Goal: Information Seeking & Learning: Learn about a topic

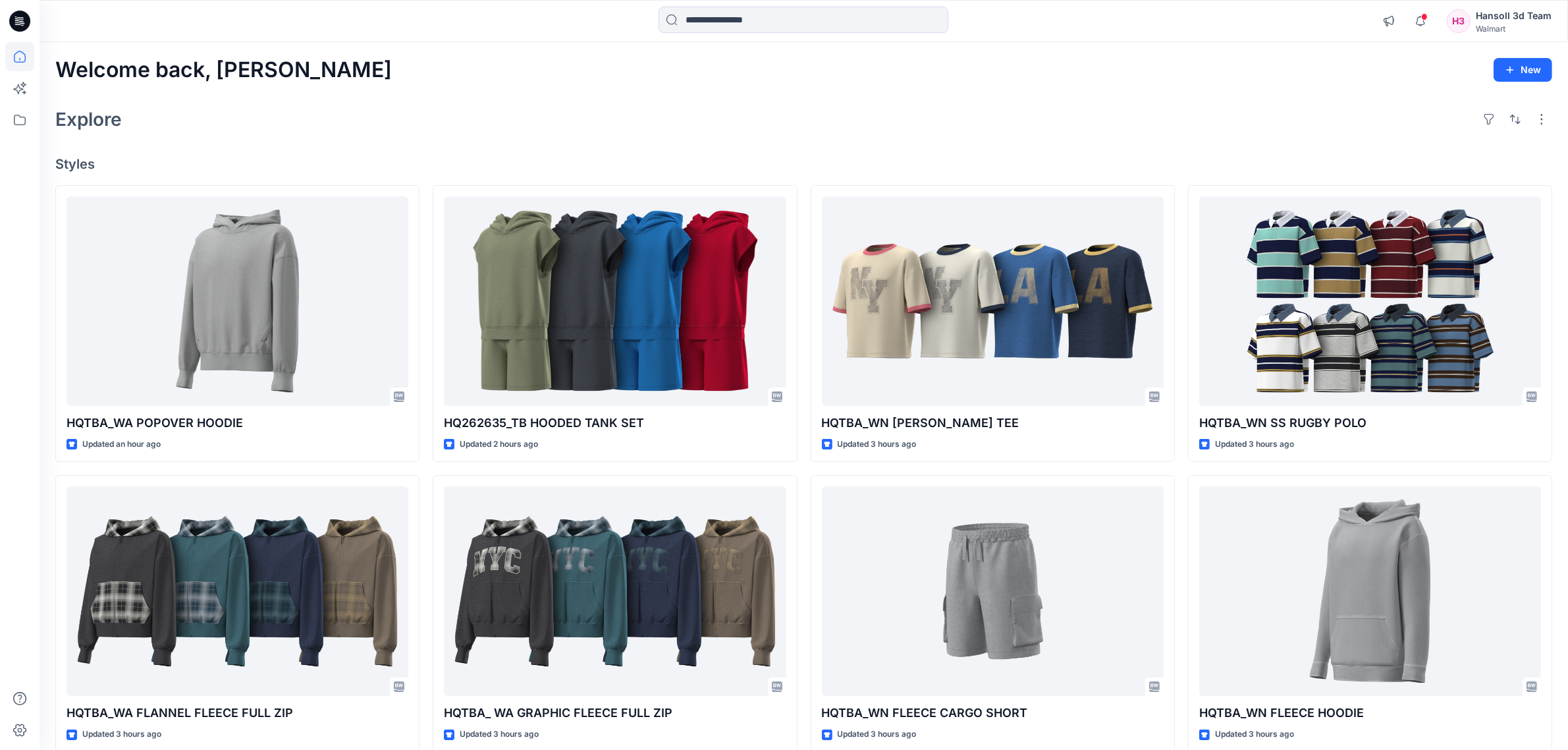
click at [489, 86] on div "Welcome back, [PERSON_NAME] New Explore Styles HQTBA_WA POPOVER HOODIE Updated …" at bounding box center [803, 573] width 1529 height 1063
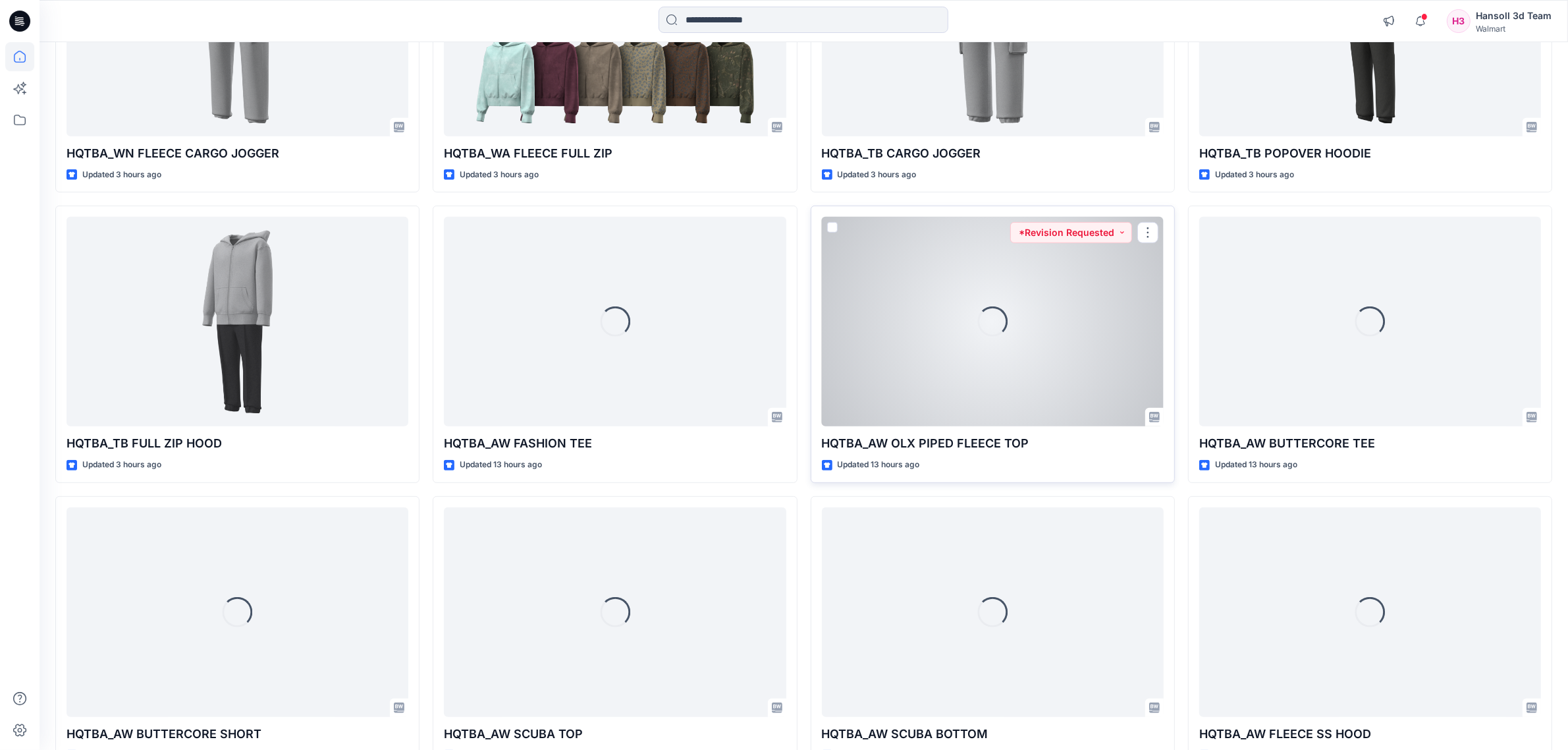
scroll to position [1227, 0]
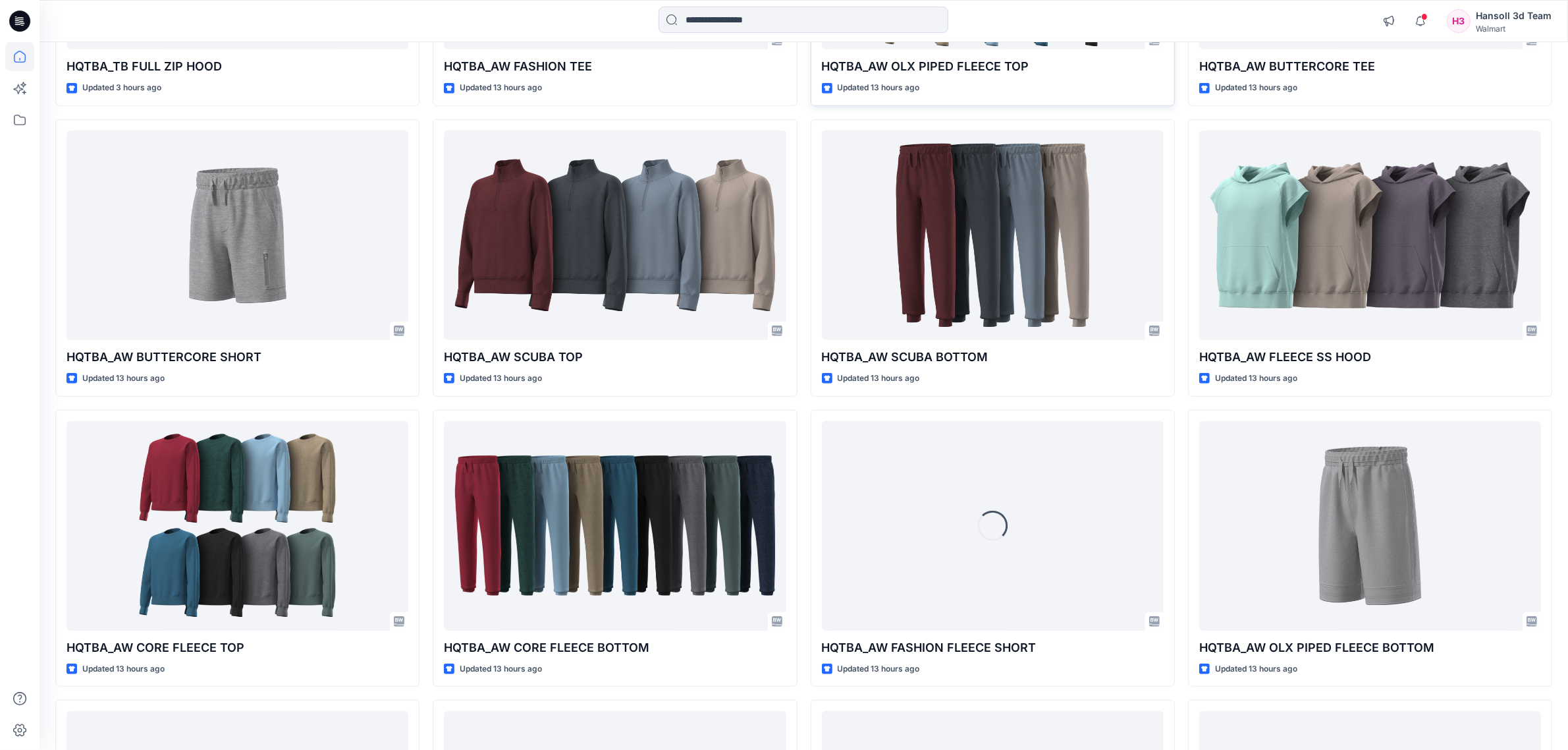
click at [802, 404] on div "HQTBA_WA POPOVER HOODIE Updated an hour ago HQTBA_WA FLANNEL FLEECE FULL ZIP Up…" at bounding box center [803, 258] width 1497 height 2599
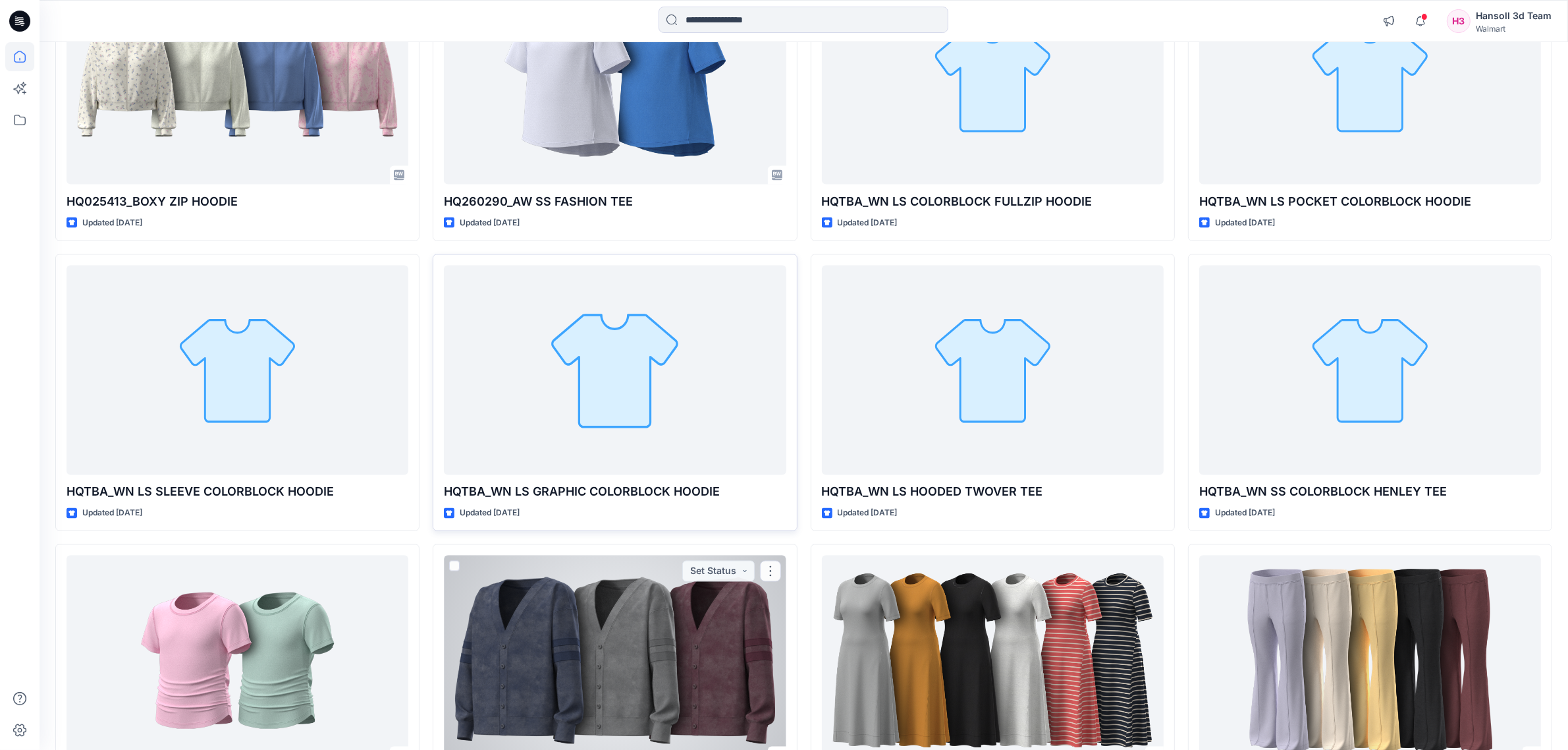
scroll to position [2969, 0]
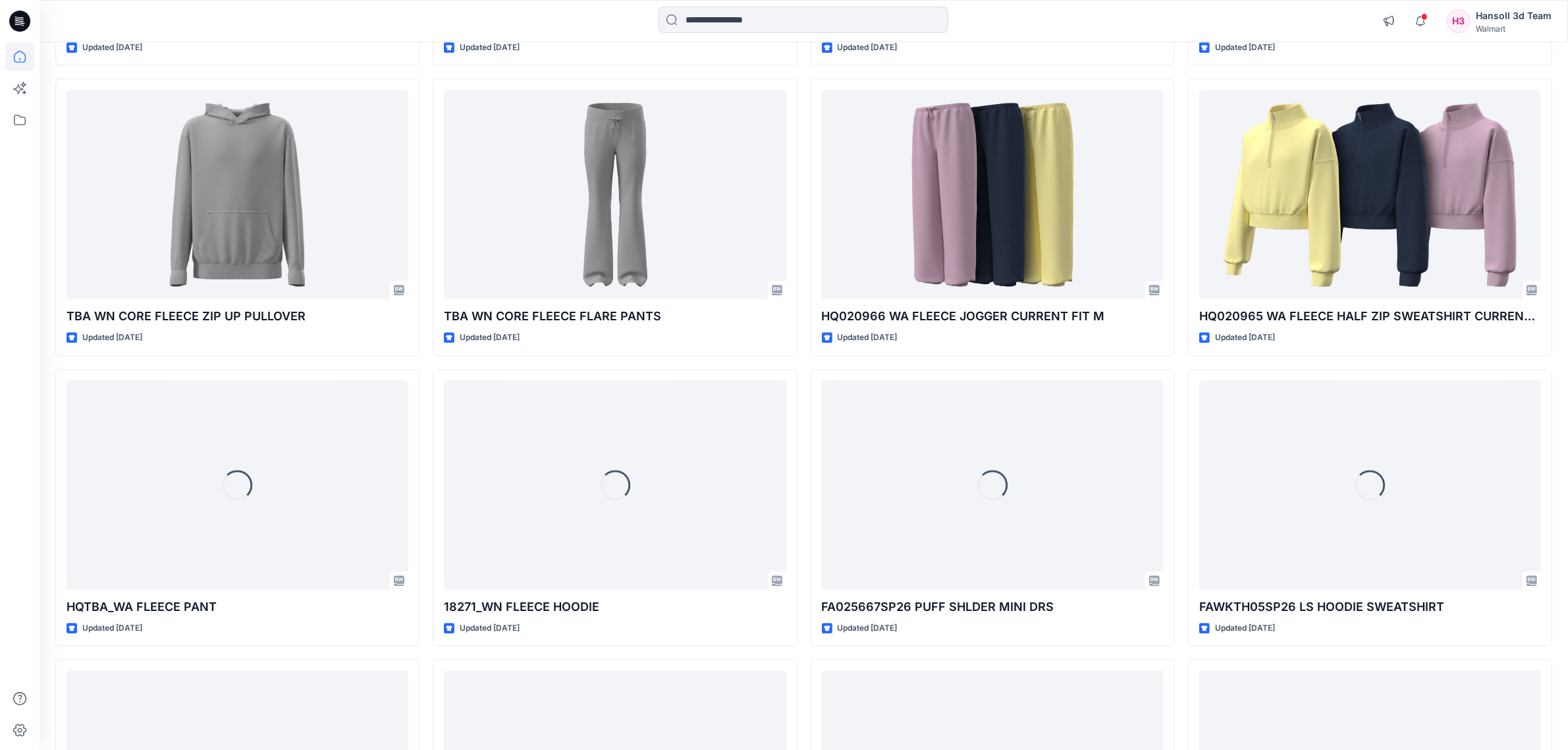
scroll to position [4499, 0]
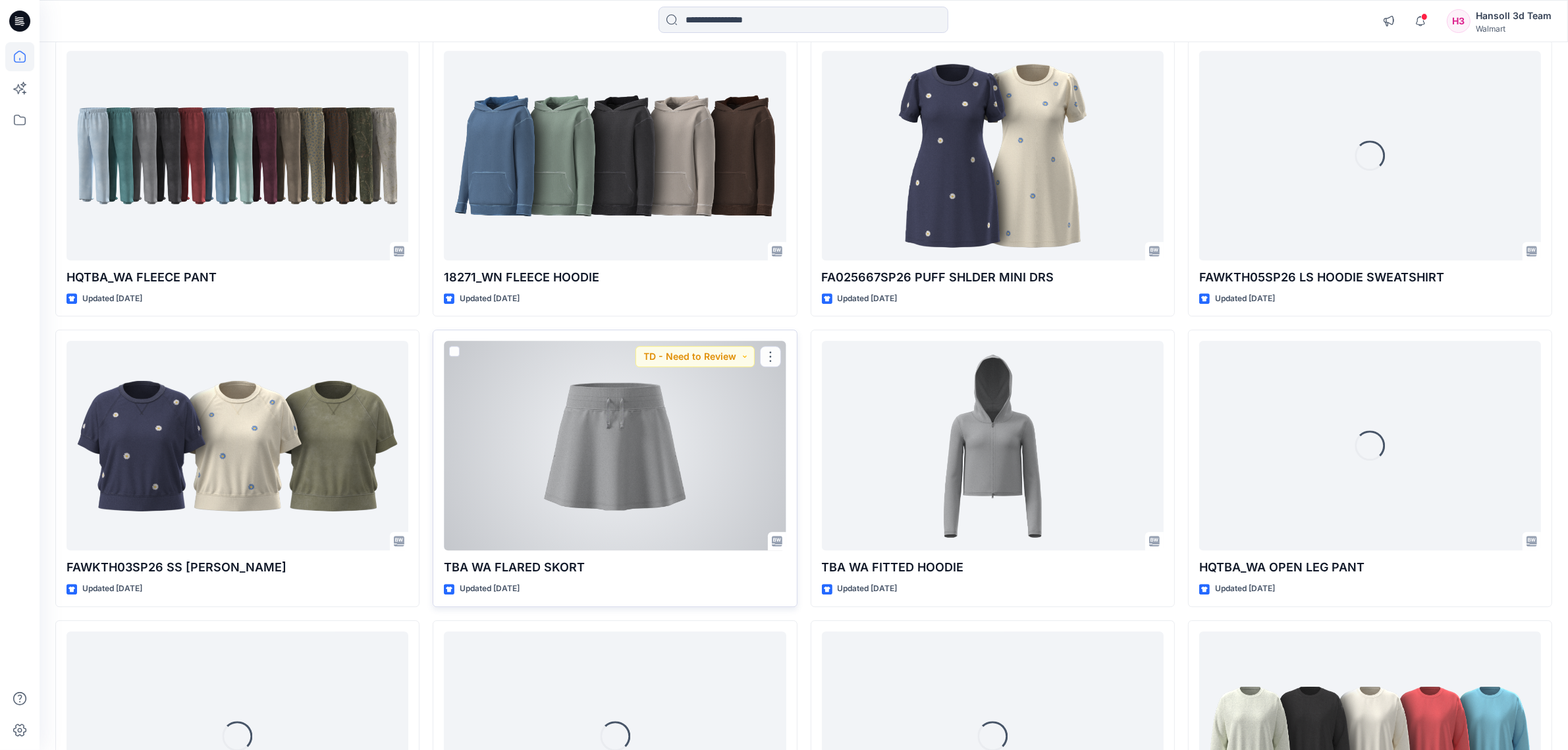
click at [590, 444] on div at bounding box center [614, 445] width 342 height 210
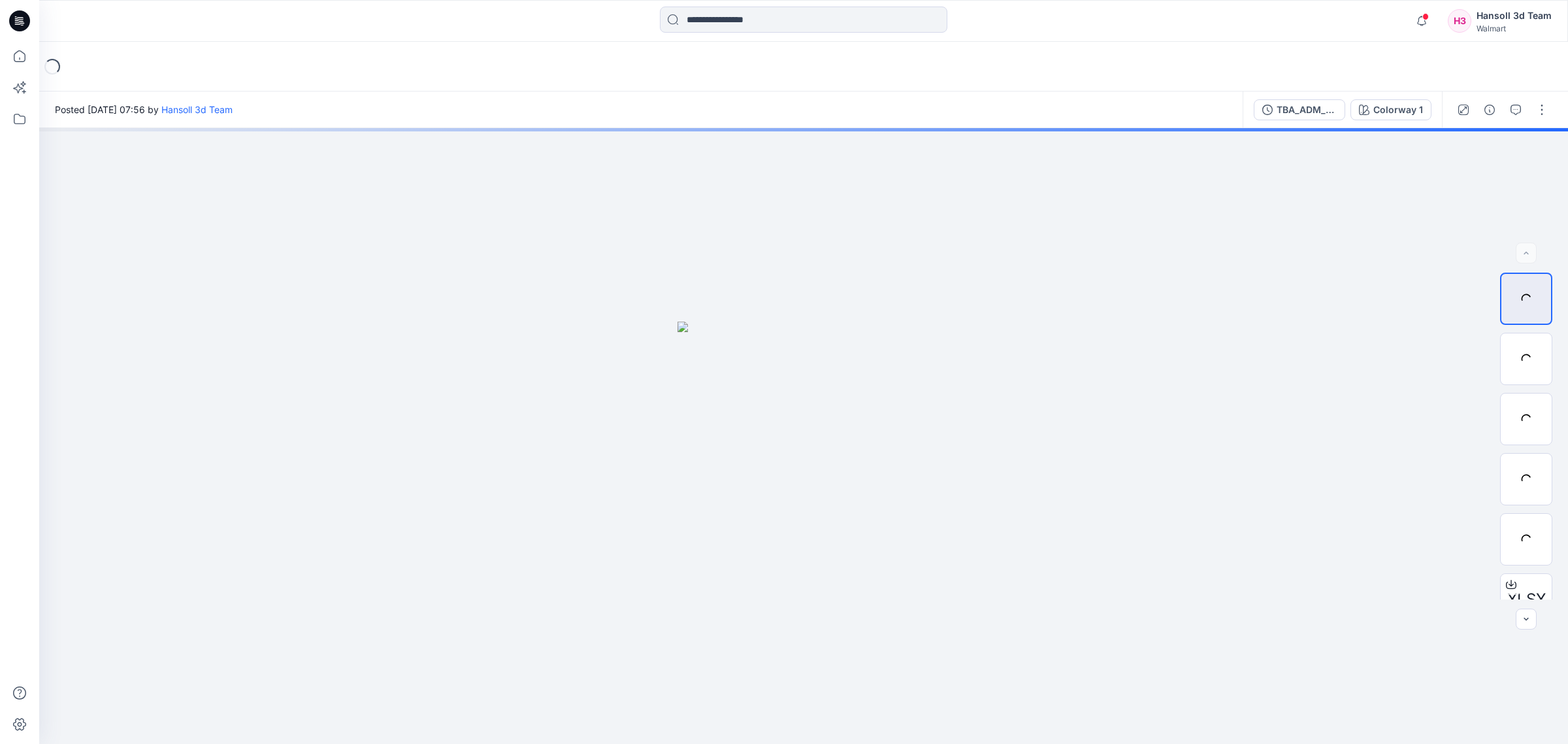
click at [393, 18] on div at bounding box center [230, 21] width 382 height 28
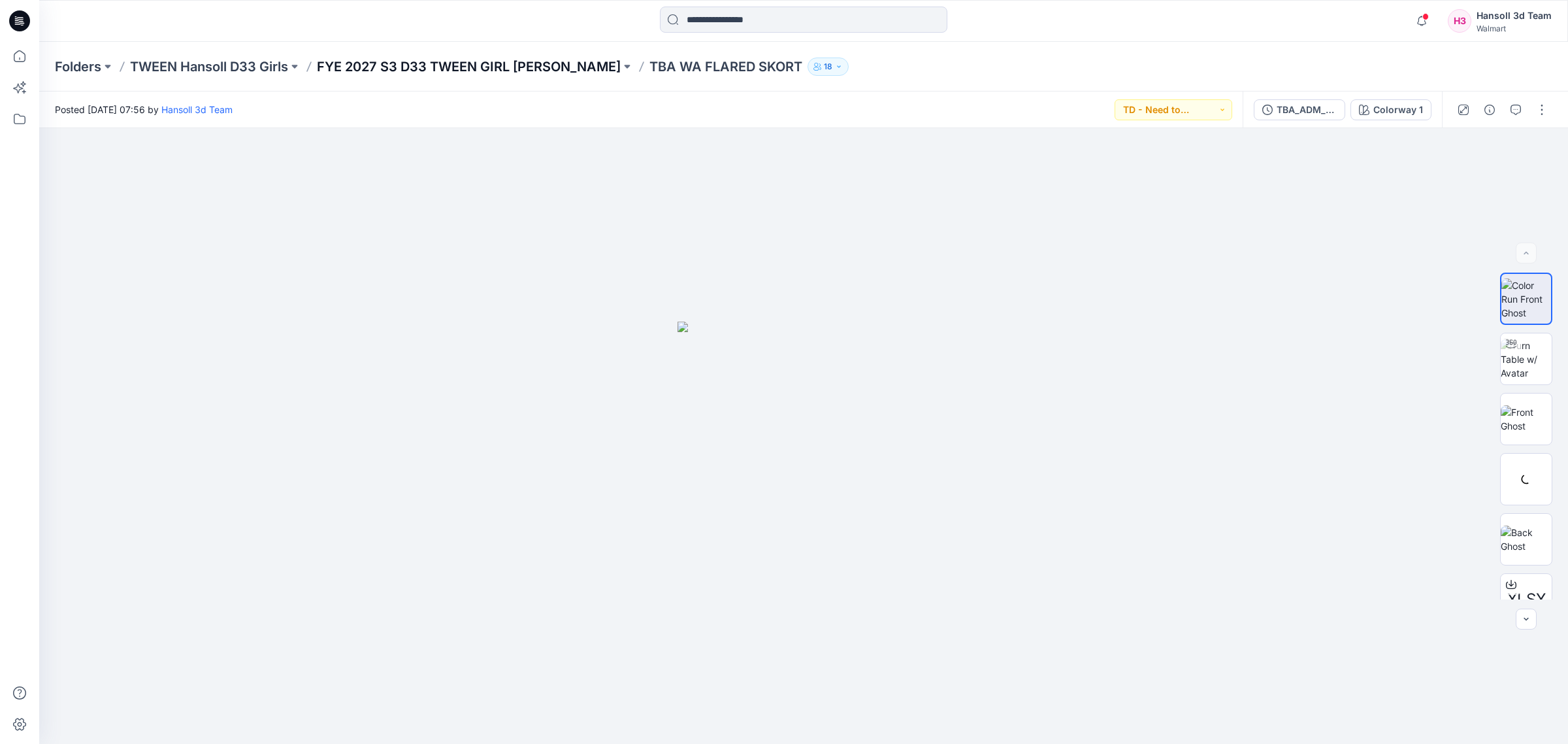
click at [361, 63] on p "FYE 2027 S3 D33 TWEEN GIRL [PERSON_NAME]" at bounding box center [468, 67] width 304 height 18
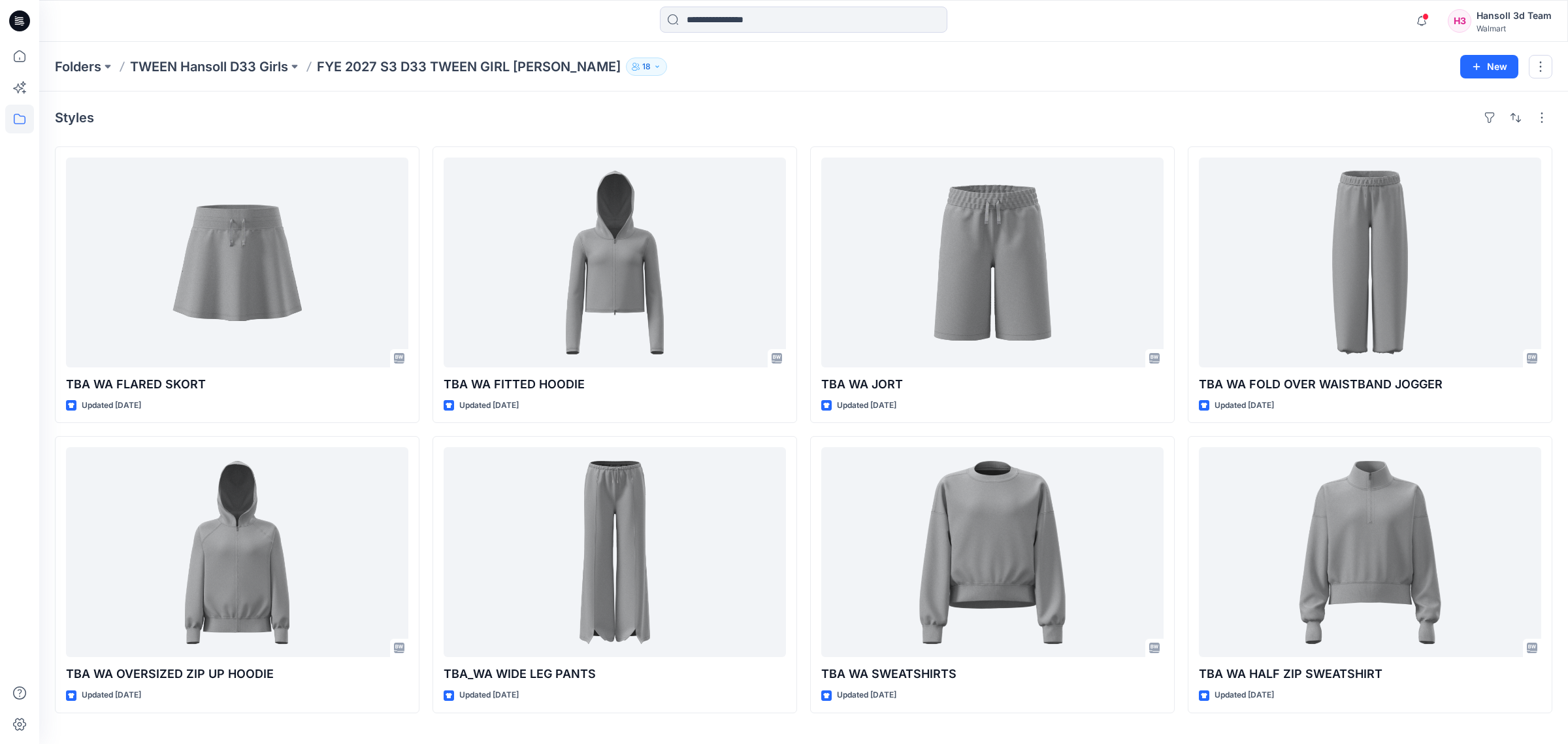
click at [471, 103] on div "Styles TBA WA FLARED SKORT Updated [DATE] TBA WA OVERSIZED ZIP UP HOODIE Update…" at bounding box center [803, 417] width 1528 height 652
click at [258, 54] on div "Folders TWEEN Hansoll D33 Girls FYE 2027 S3 D33 TWEEN GIRL [PERSON_NAME] 18 New" at bounding box center [803, 67] width 1528 height 49
click at [260, 65] on p "TWEEN Hansoll D33 Girls" at bounding box center [209, 67] width 158 height 18
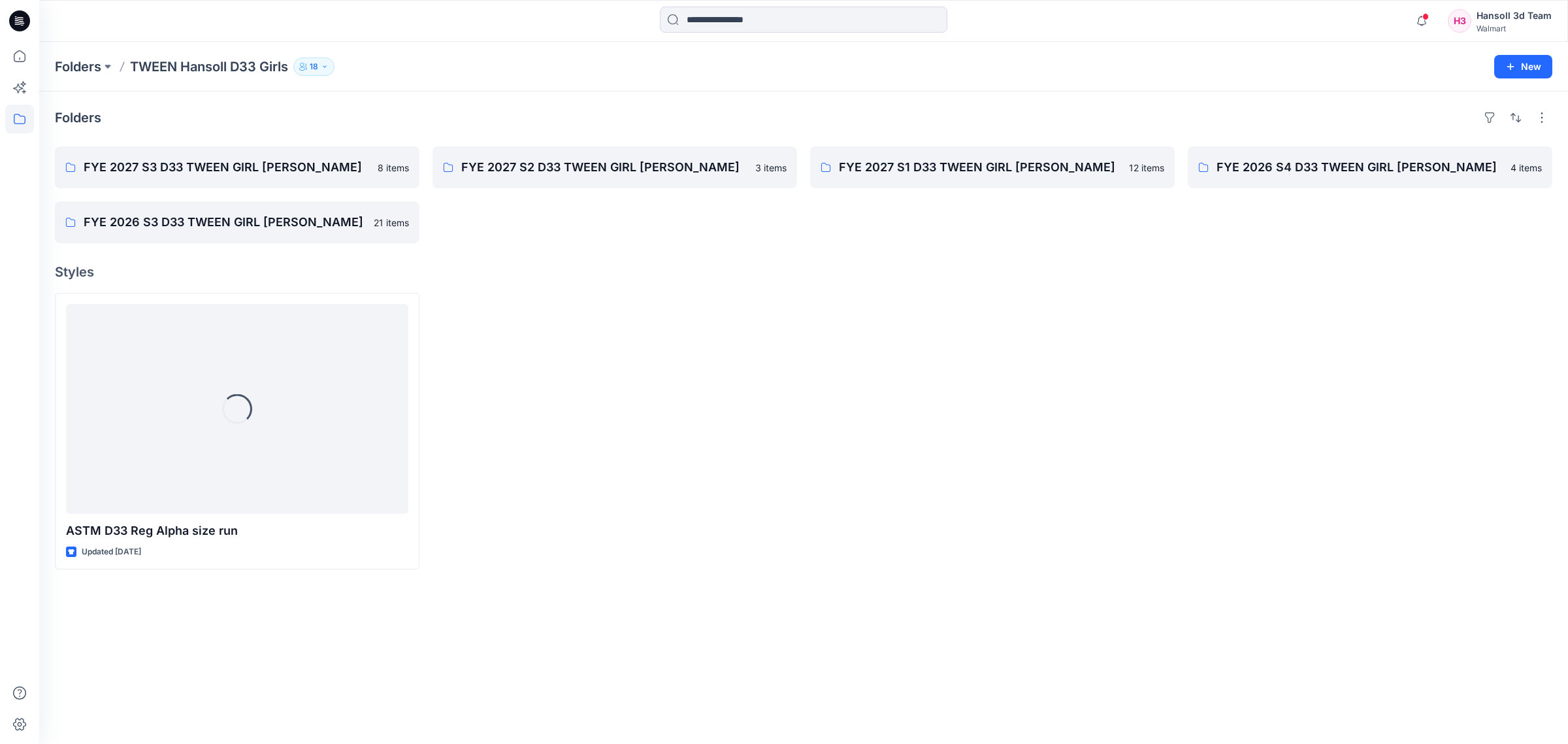
click at [765, 453] on div at bounding box center [614, 430] width 364 height 276
click at [655, 353] on div at bounding box center [614, 430] width 364 height 276
click at [759, 311] on div at bounding box center [614, 430] width 364 height 276
click at [679, 188] on link "FYE 2027 S2 D33 TWEEN GIRL [PERSON_NAME]" at bounding box center [614, 168] width 364 height 42
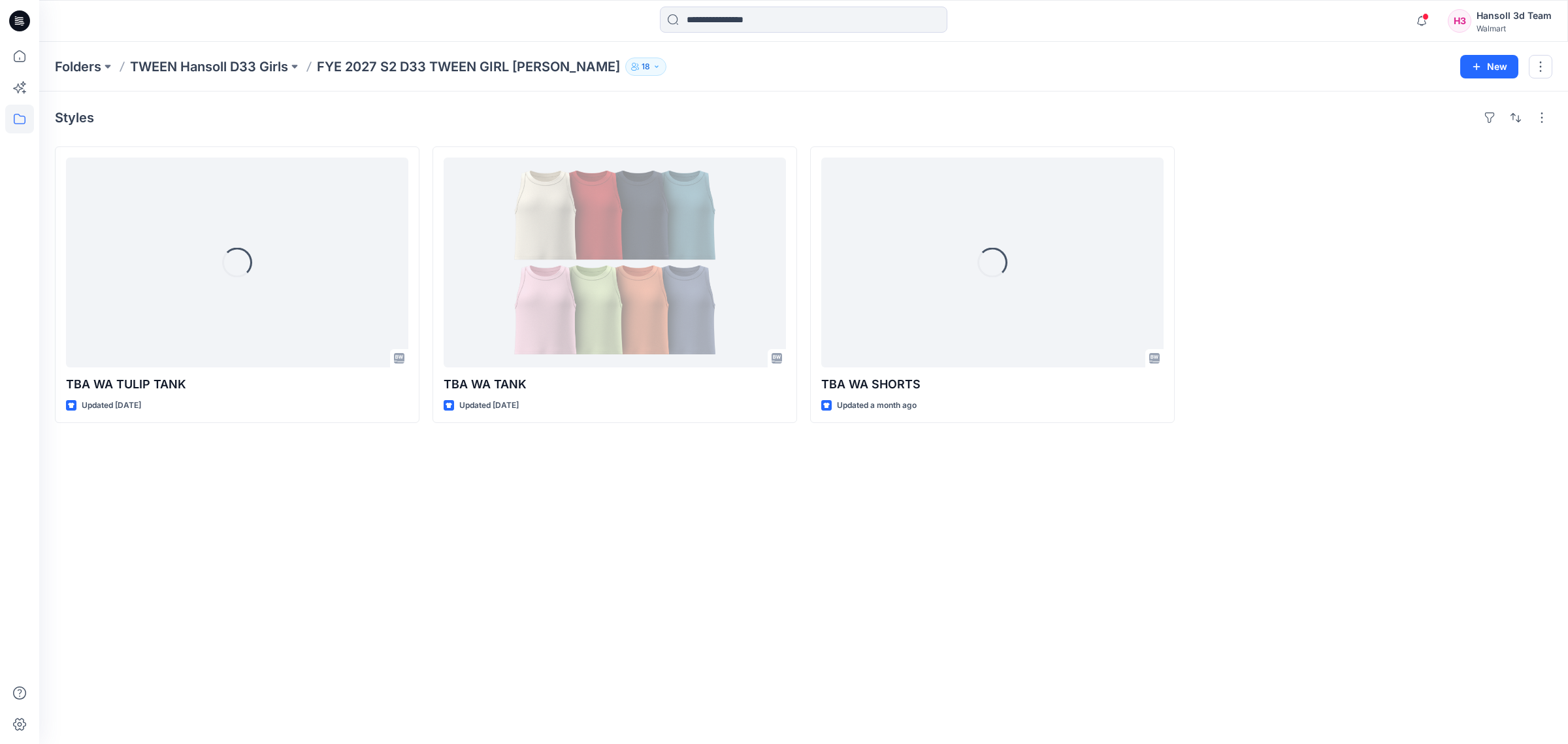
click at [702, 550] on div "Styles Loading... TBA WA TULIP TANK Updated [DATE] TBA [GEOGRAPHIC_DATA] TANK U…" at bounding box center [803, 417] width 1528 height 652
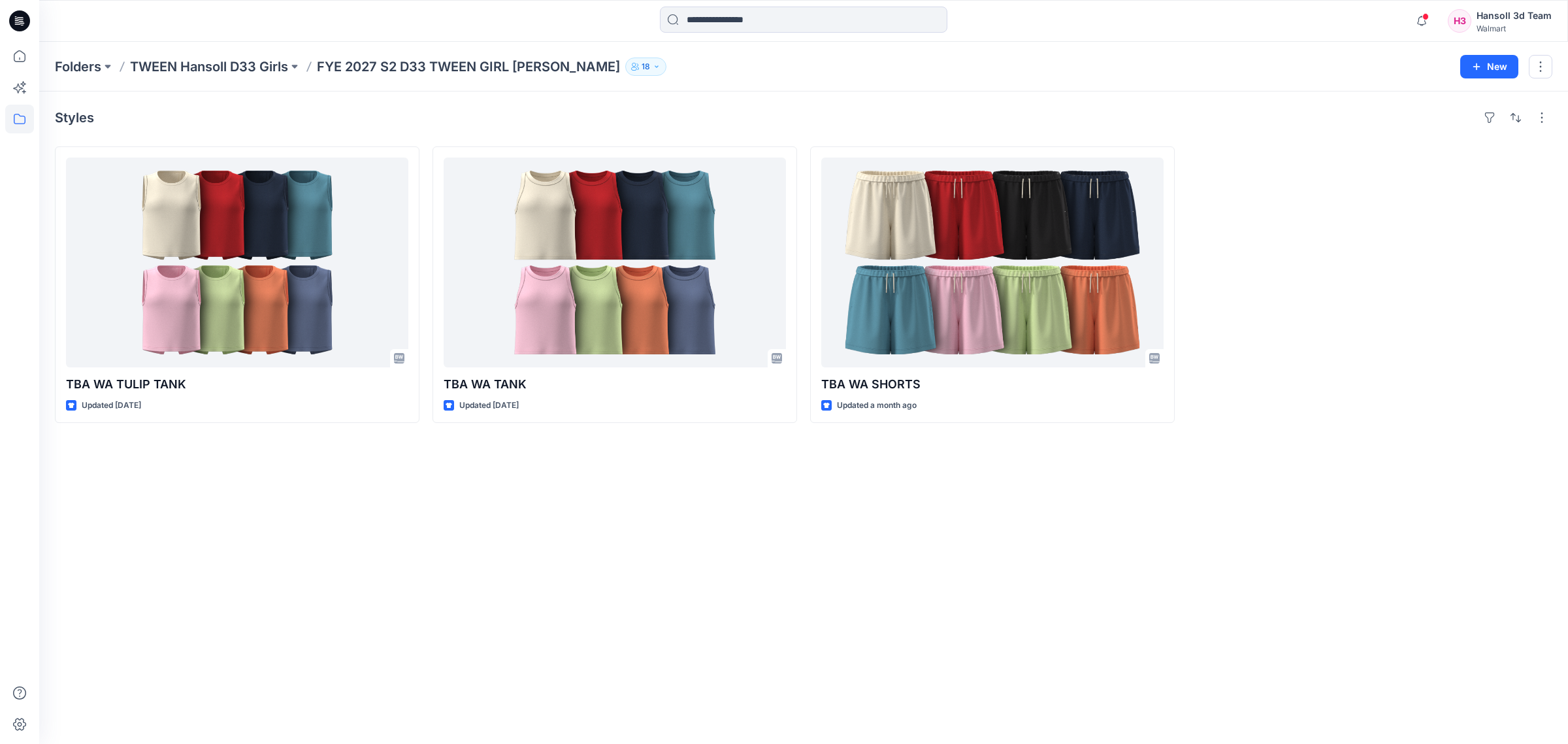
click at [399, 543] on div "Styles TBA WA TULIP TANK Updated [DATE] TBA [GEOGRAPHIC_DATA] TANK Updated [DAT…" at bounding box center [803, 417] width 1528 height 652
click at [605, 729] on div "Styles TBA WA TULIP TANK Updated [DATE] TBA [GEOGRAPHIC_DATA] TANK Updated [DAT…" at bounding box center [803, 417] width 1528 height 652
click at [444, 639] on div "Styles TBA WA TULIP TANK Updated [DATE] TBA [GEOGRAPHIC_DATA] TANK Updated [DAT…" at bounding box center [803, 417] width 1528 height 652
drag, startPoint x: 569, startPoint y: 556, endPoint x: 393, endPoint y: 141, distance: 450.8
click at [569, 553] on div "Styles TBA WA TULIP TANK Updated [DATE] TBA [GEOGRAPHIC_DATA] TANK Updated [DAT…" at bounding box center [803, 417] width 1528 height 652
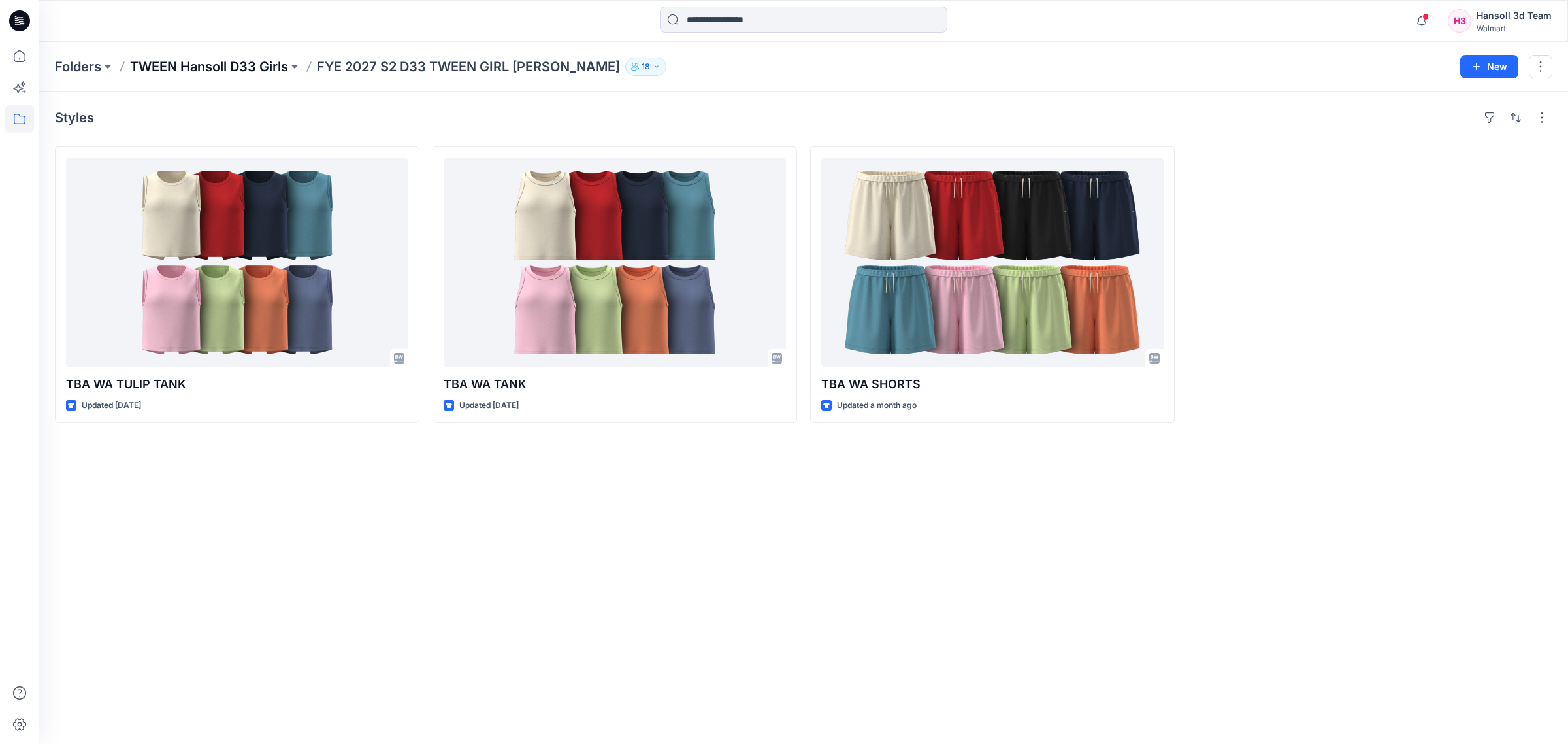
click at [209, 62] on p "TWEEN Hansoll D33 Girls" at bounding box center [209, 67] width 158 height 18
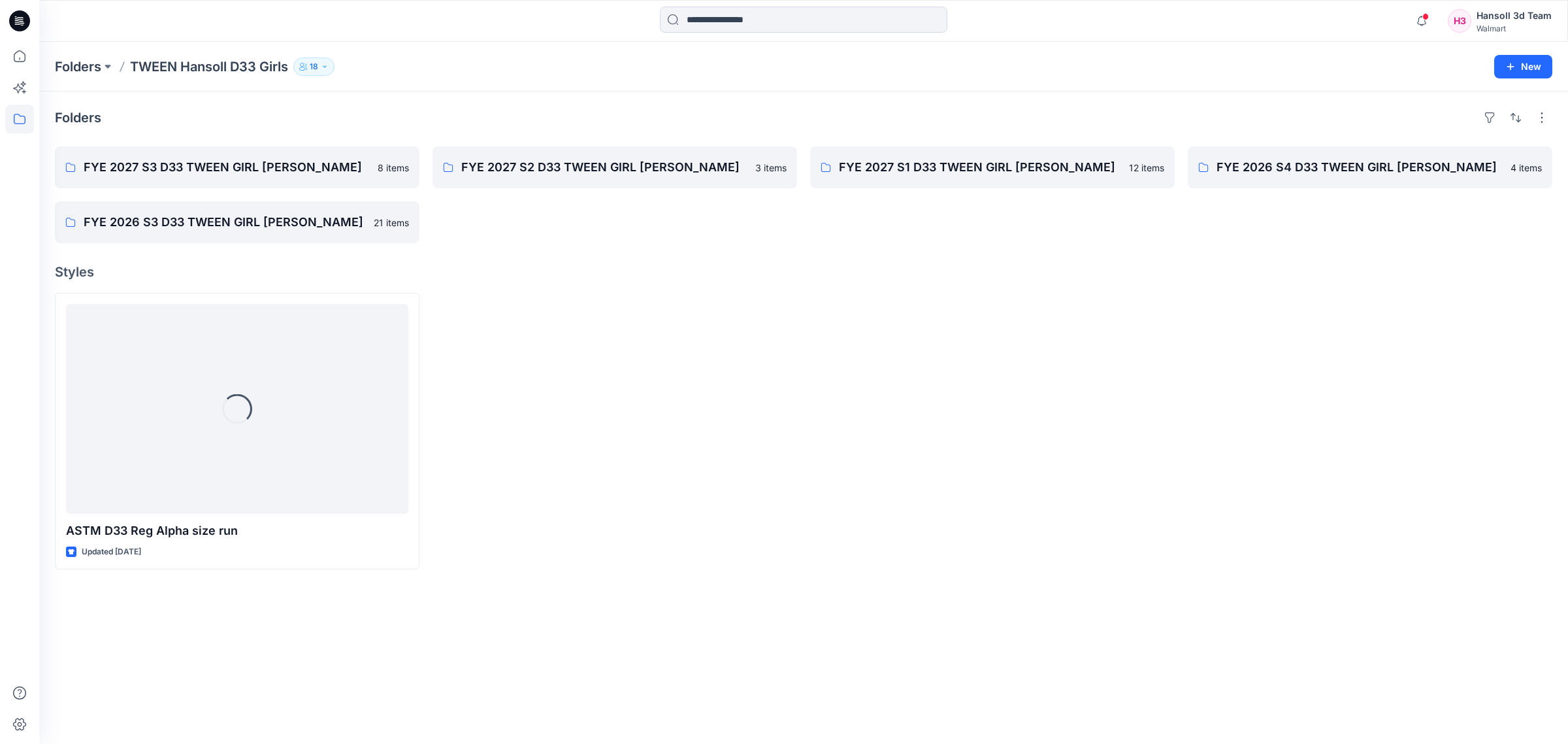
click at [661, 648] on div "Folders FYE 2027 S3 D33 TWEEN GIRL HANSOLL 8 items FYE 2026 S3 D33 TWEEN GIRL H…" at bounding box center [803, 417] width 1528 height 652
click at [332, 171] on p "FYE 2027 S3 D33 TWEEN GIRL [PERSON_NAME]" at bounding box center [236, 167] width 304 height 18
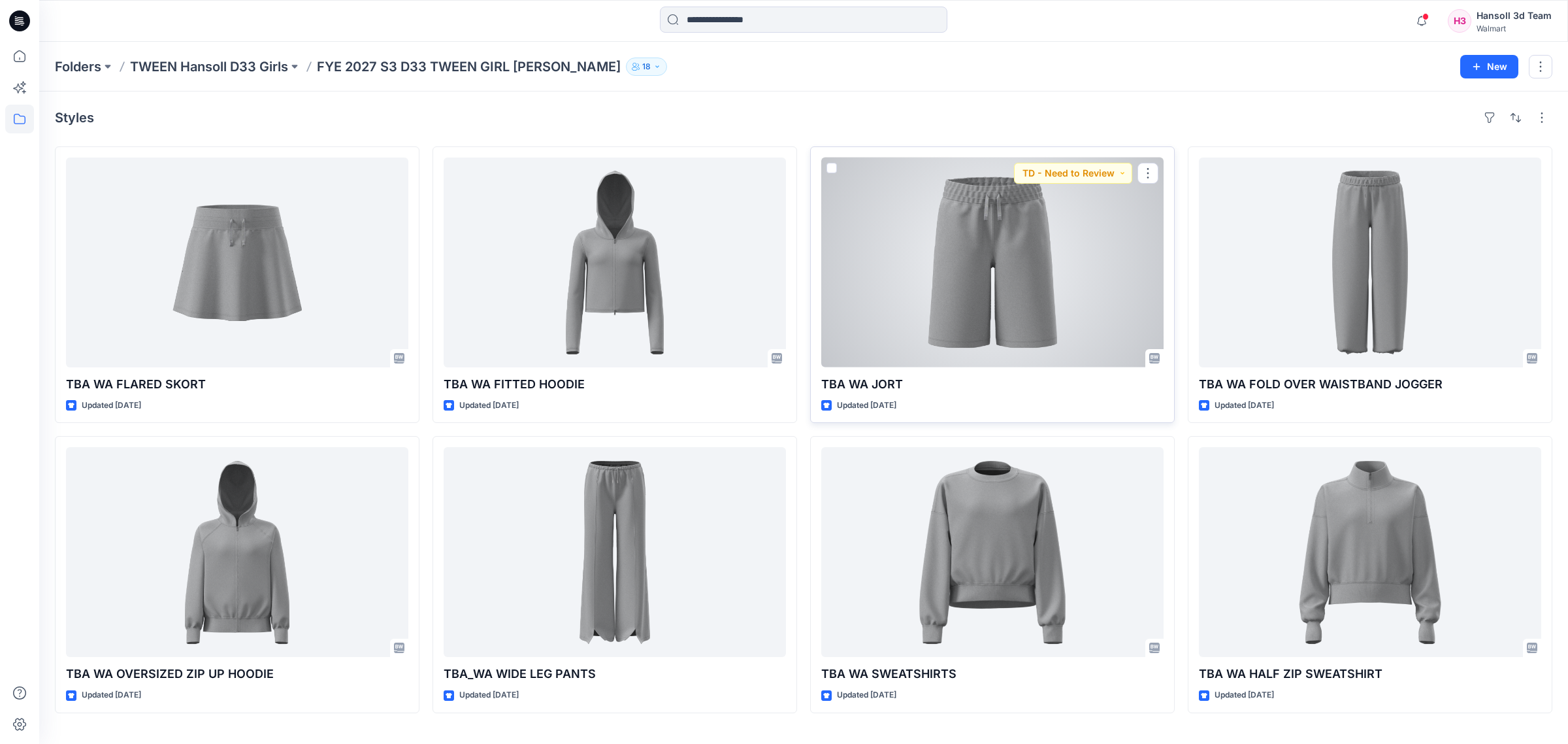
click at [1032, 287] on div at bounding box center [993, 262] width 343 height 210
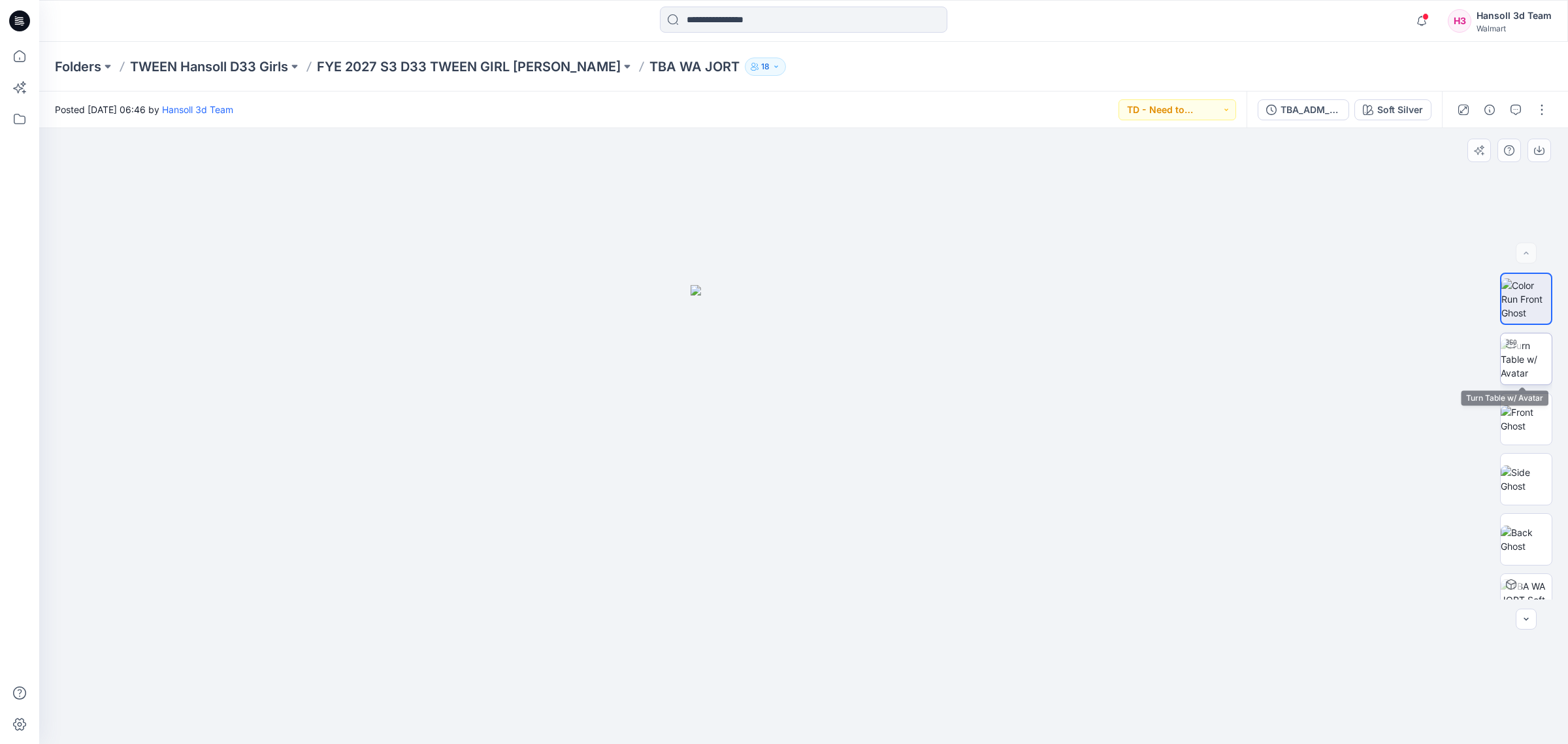
click at [1528, 356] on img at bounding box center [1526, 359] width 51 height 41
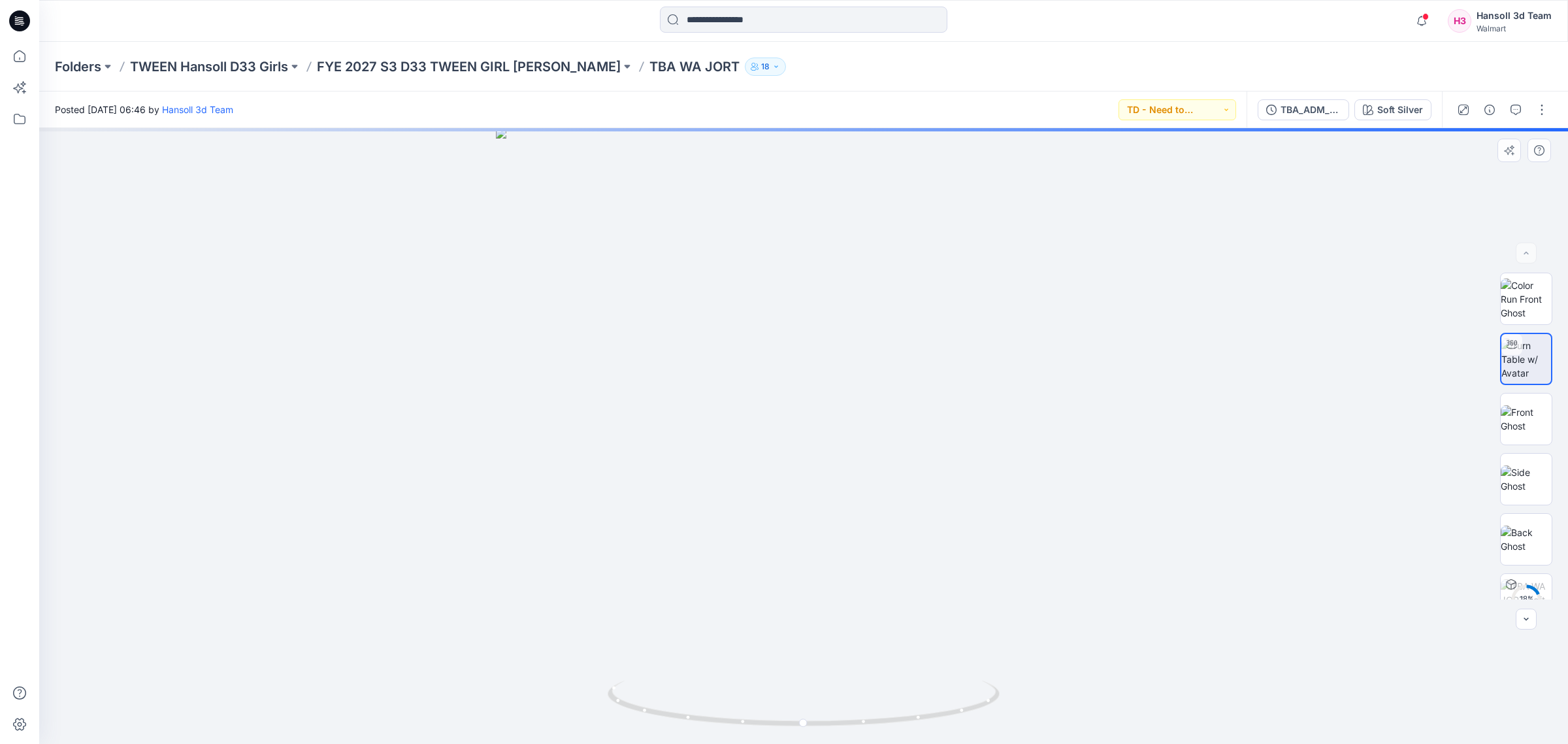
click at [409, 663] on div at bounding box center [803, 436] width 1528 height 615
drag, startPoint x: 850, startPoint y: 727, endPoint x: 916, endPoint y: 734, distance: 66.4
click at [916, 734] on div at bounding box center [803, 436] width 1528 height 615
drag, startPoint x: 482, startPoint y: 647, endPoint x: 771, endPoint y: 728, distance: 300.1
click at [482, 647] on div at bounding box center [803, 436] width 1528 height 615
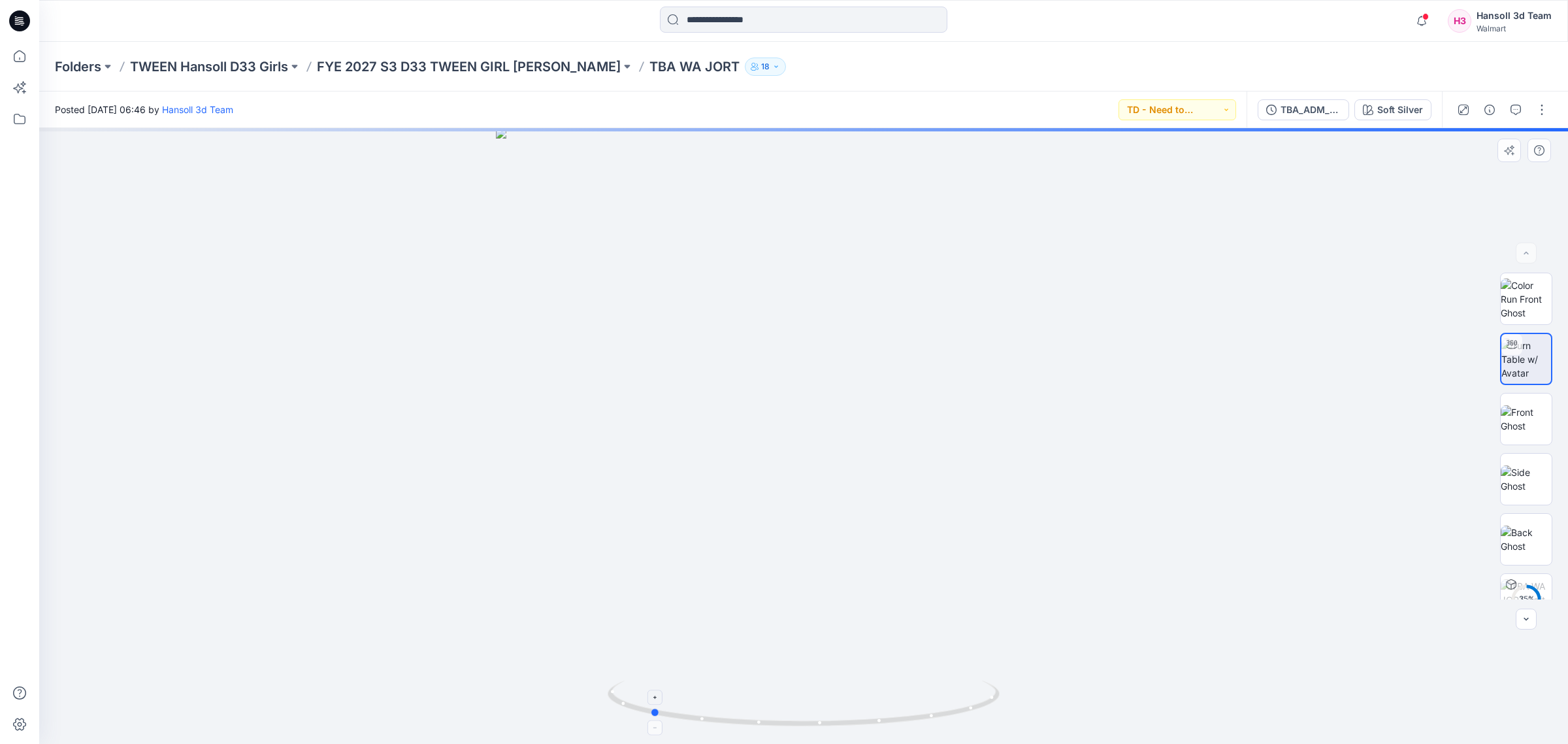
drag, startPoint x: 785, startPoint y: 726, endPoint x: 895, endPoint y: 722, distance: 110.1
click at [895, 722] on icon at bounding box center [805, 704] width 395 height 49
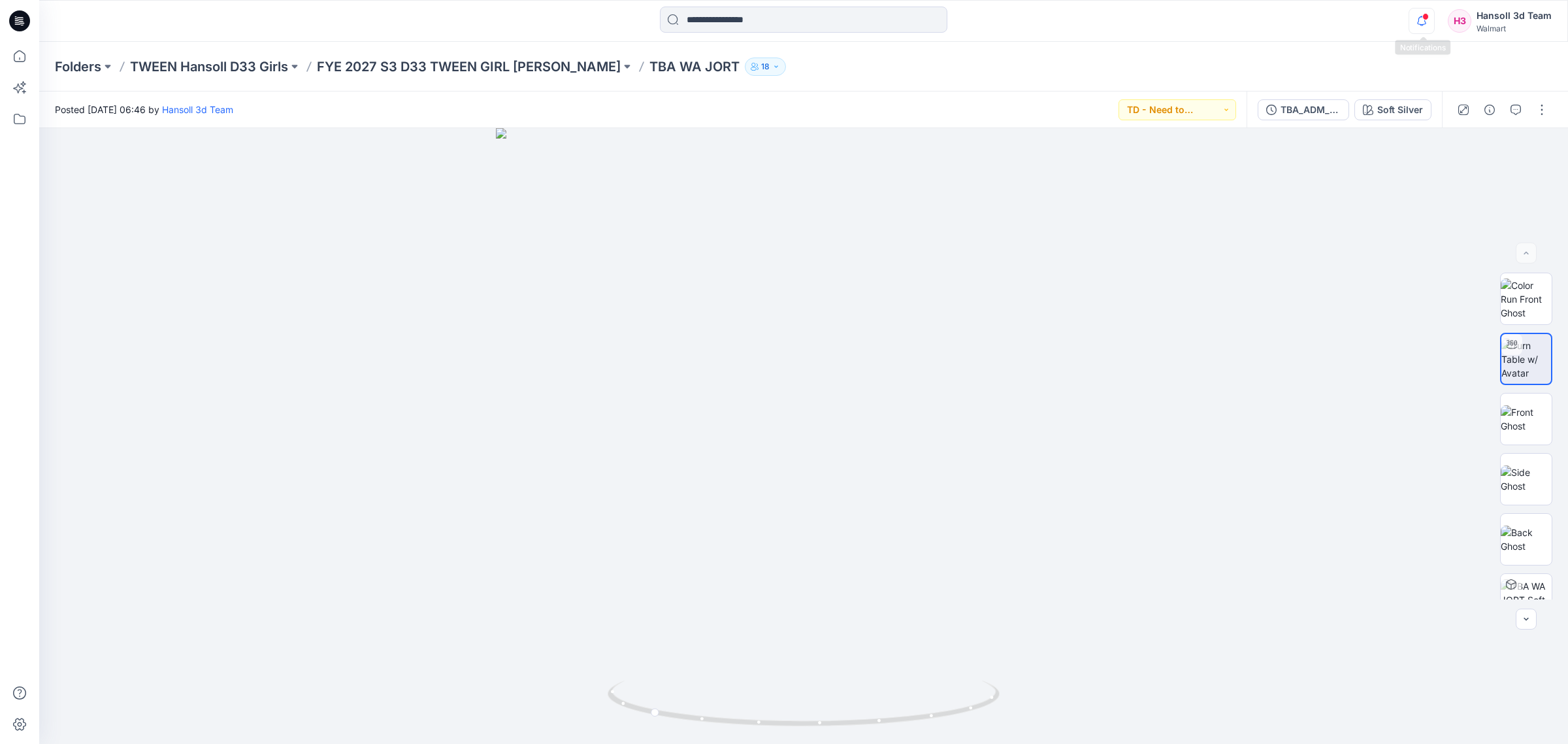
click at [1411, 25] on icon "button" at bounding box center [1421, 20] width 25 height 26
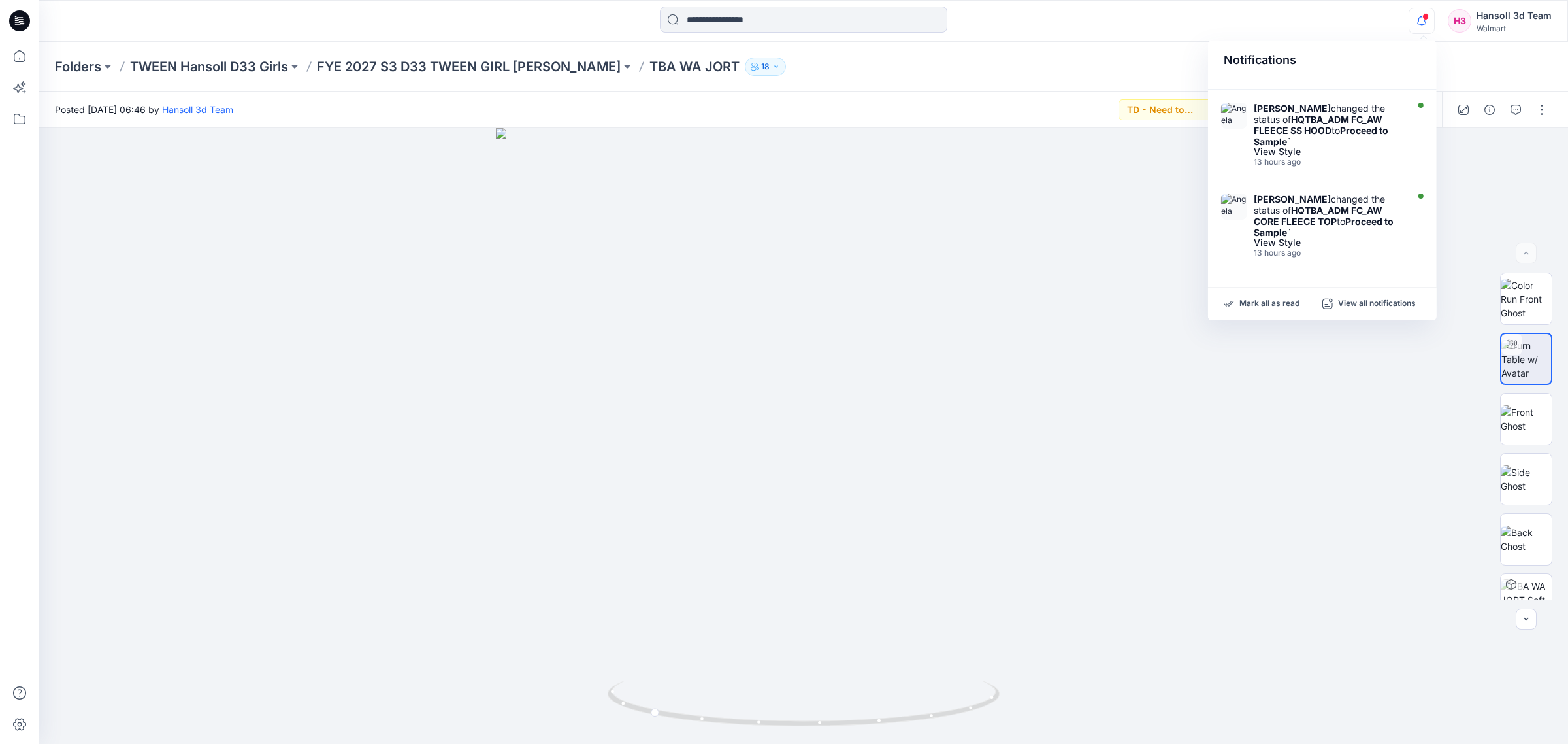
scroll to position [703, 0]
click at [1377, 312] on div "Mark all as read View all notifications" at bounding box center [1322, 304] width 229 height 33
click at [1379, 306] on p "View all notifications" at bounding box center [1376, 304] width 78 height 12
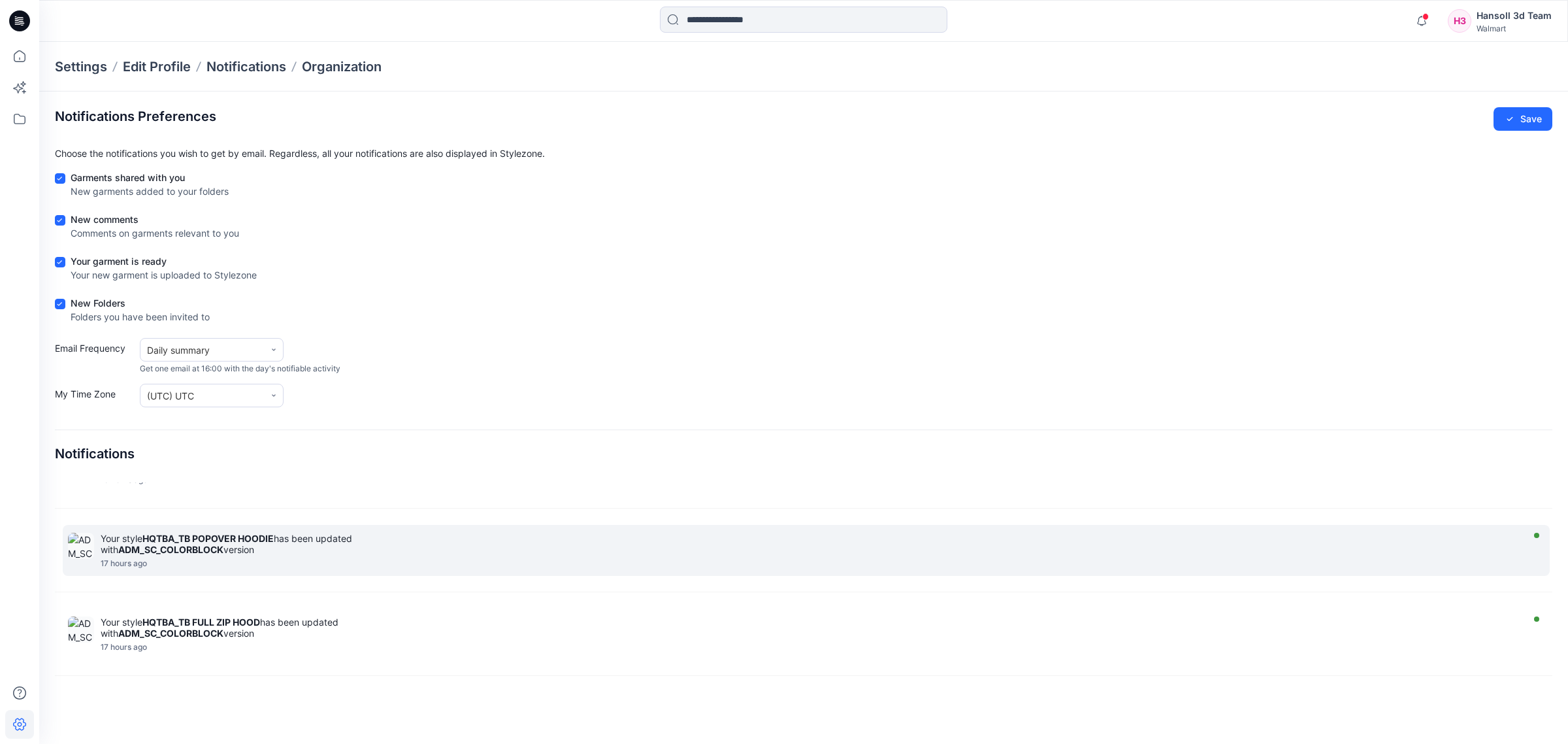
scroll to position [1062, 0]
click at [100, 555] on div "View Style" at bounding box center [809, 551] width 1418 height 9
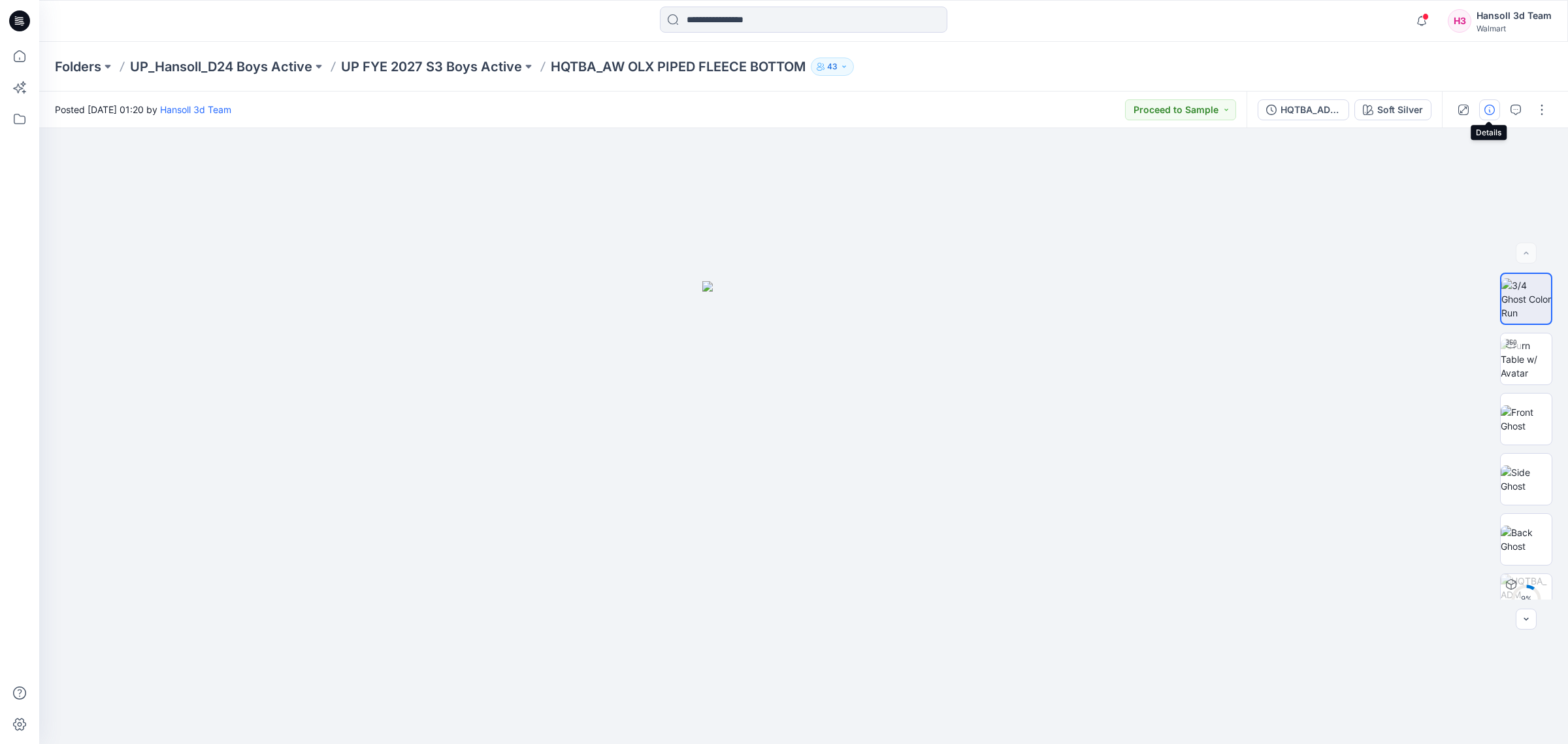
click at [1488, 113] on icon "button" at bounding box center [1489, 110] width 10 height 10
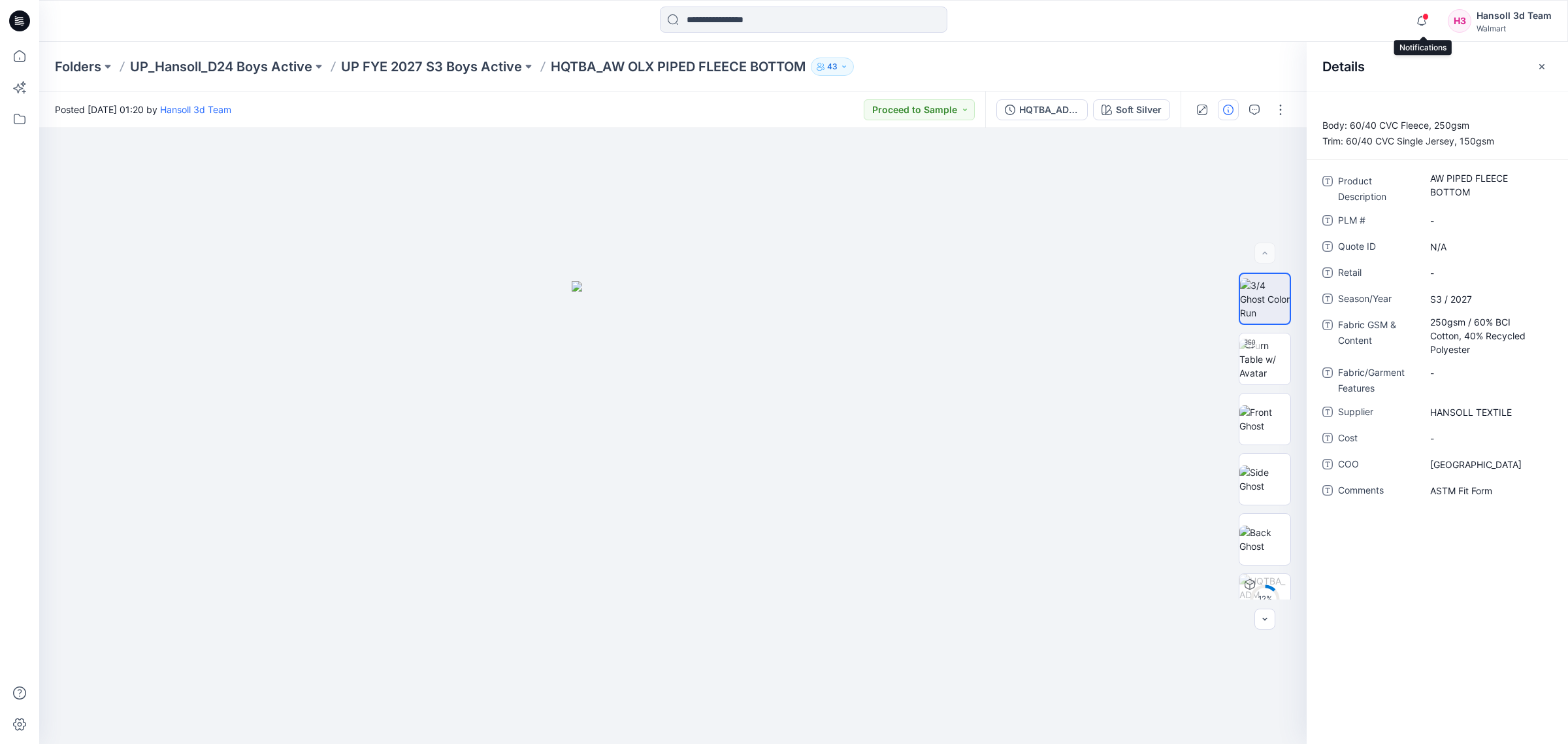
click at [1426, 17] on span at bounding box center [1425, 16] width 7 height 7
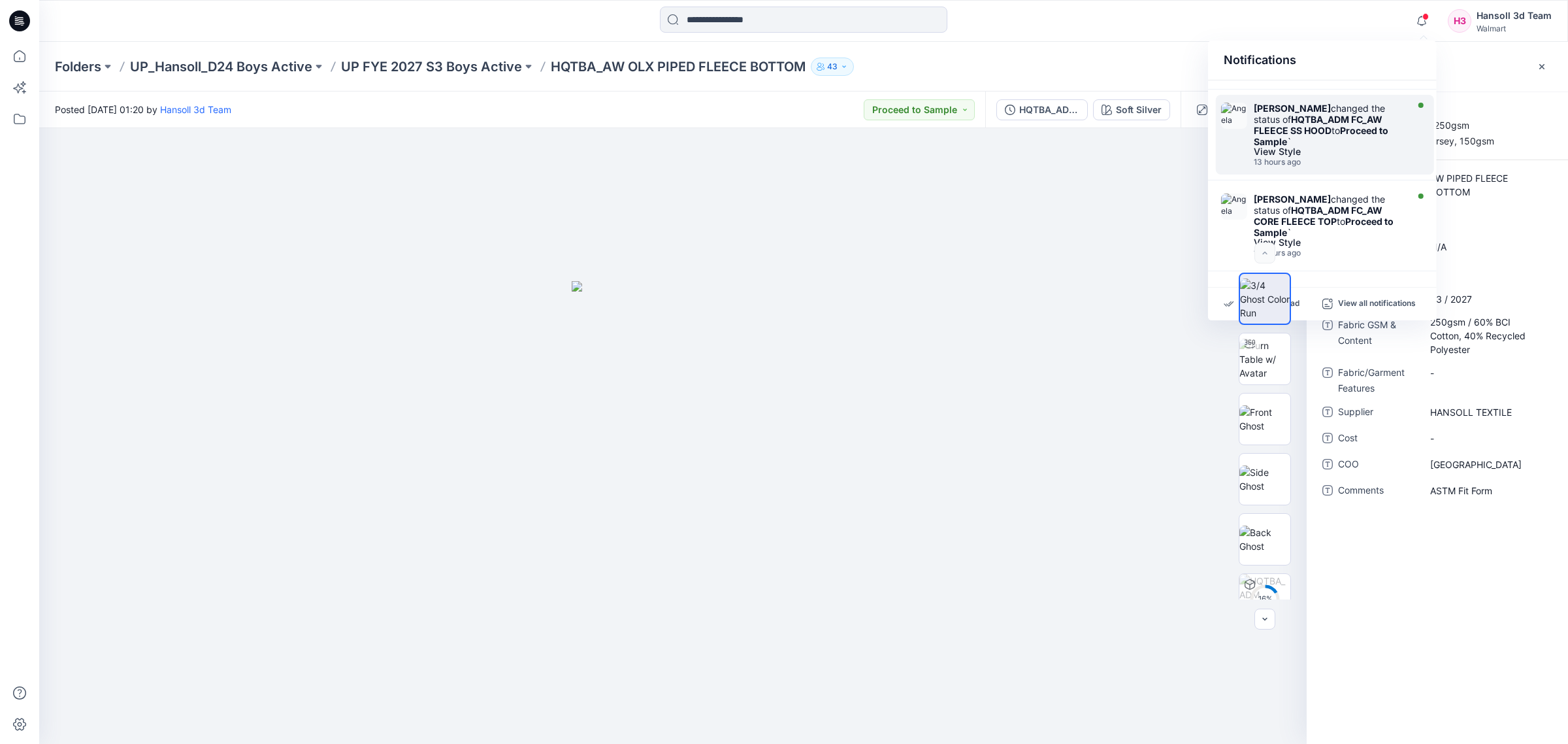
click at [1231, 106] on img at bounding box center [1234, 115] width 26 height 26
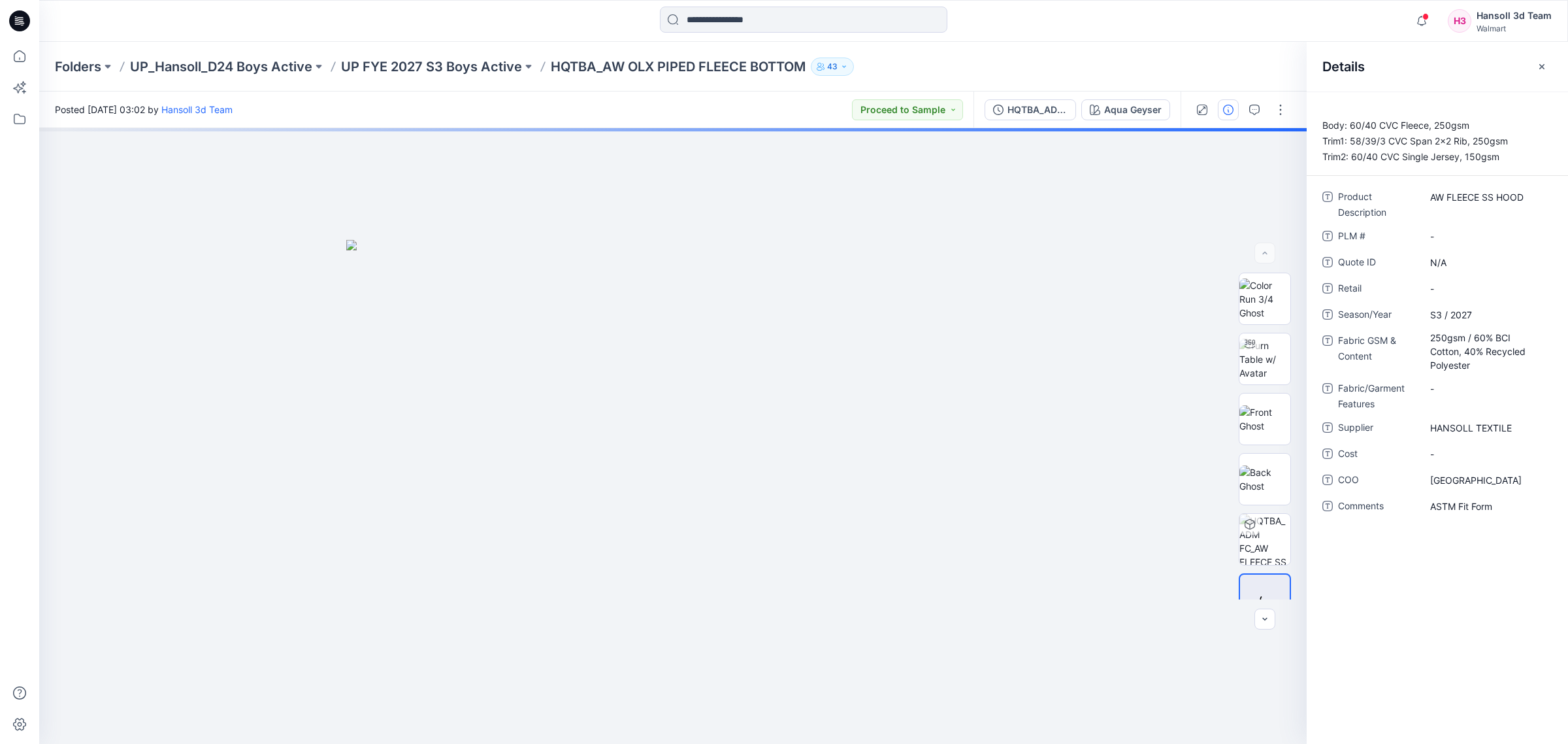
click at [1180, 39] on div "Notifications [PERSON_NAME] changed the status of HQTBA_ADM FC_AW FASHION TEE t…" at bounding box center [803, 21] width 1528 height 42
